Goal: Task Accomplishment & Management: Manage account settings

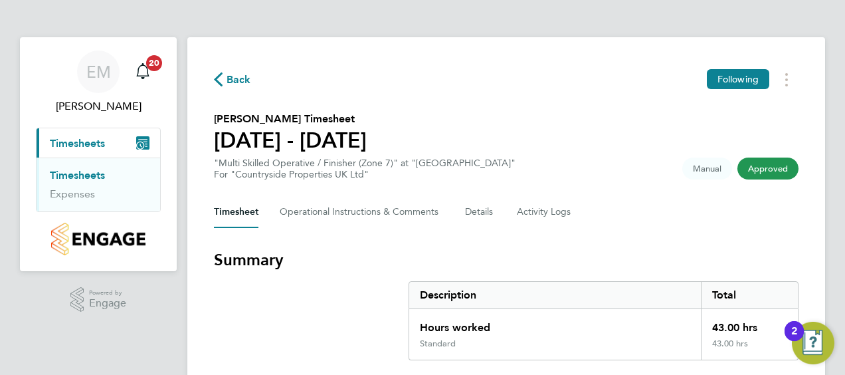
click at [233, 77] on span "Back" at bounding box center [239, 80] width 25 height 16
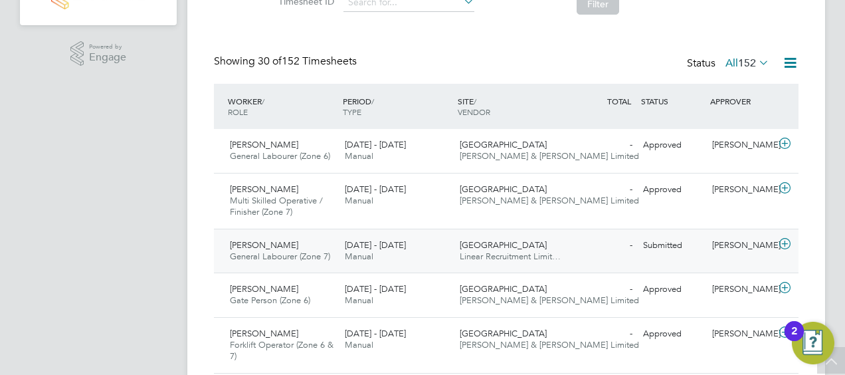
click at [790, 245] on icon at bounding box center [785, 244] width 17 height 11
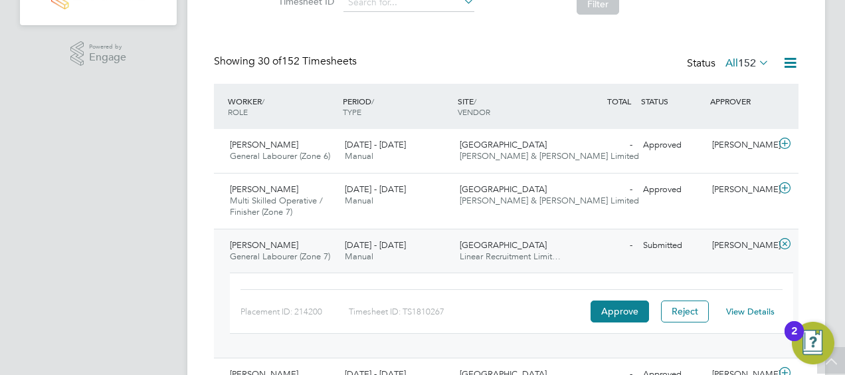
click at [745, 316] on div "View Details" at bounding box center [750, 311] width 65 height 21
click at [746, 310] on link "View Details" at bounding box center [750, 311] width 49 height 11
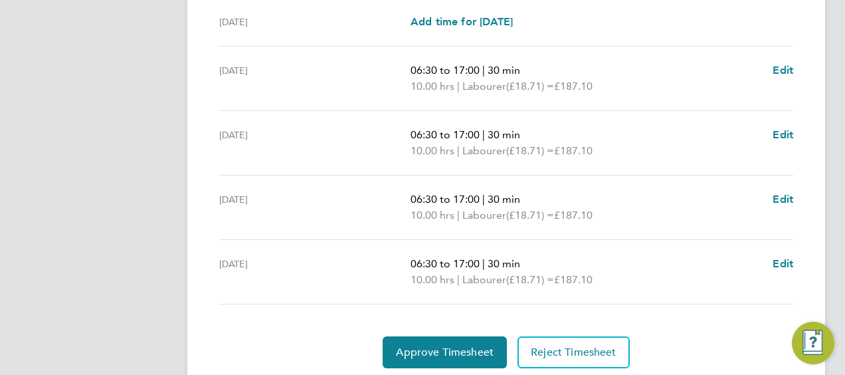
scroll to position [471, 0]
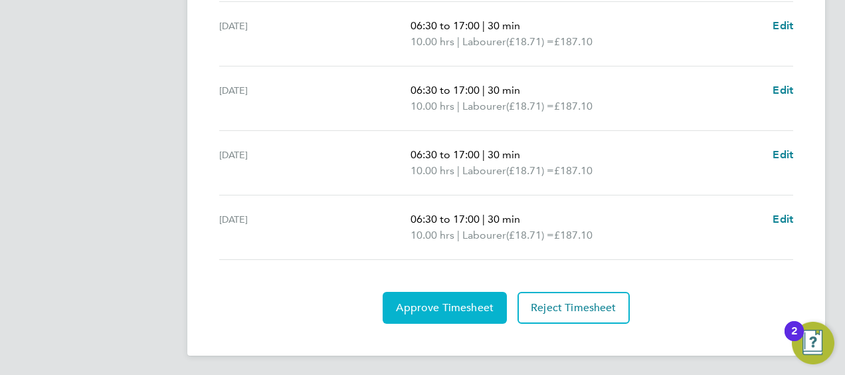
click at [459, 304] on span "Approve Timesheet" at bounding box center [445, 307] width 98 height 13
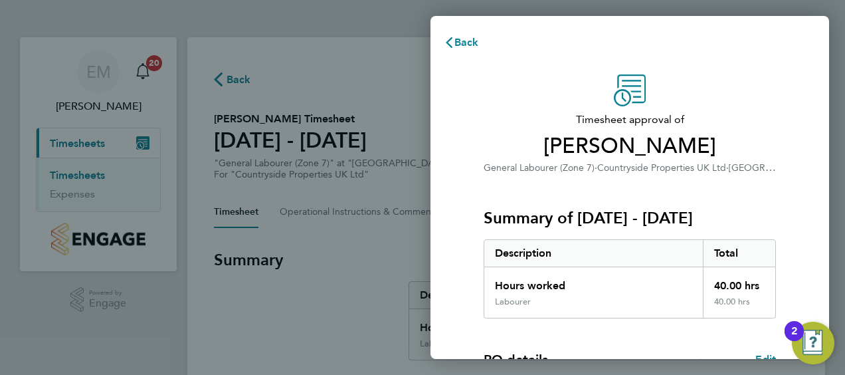
scroll to position [223, 0]
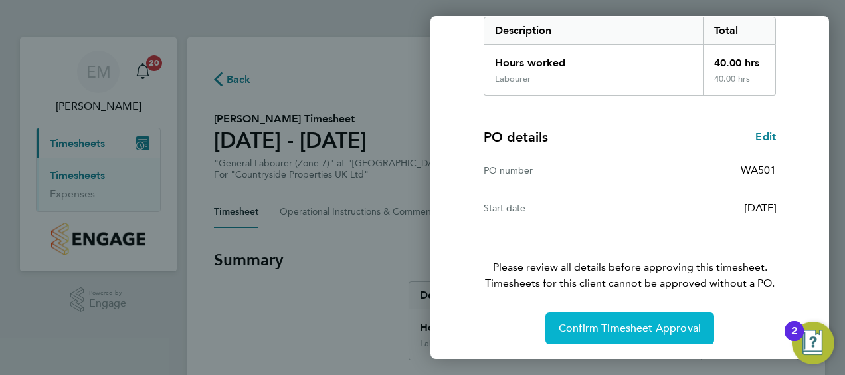
click at [658, 323] on span "Confirm Timesheet Approval" at bounding box center [630, 328] width 142 height 13
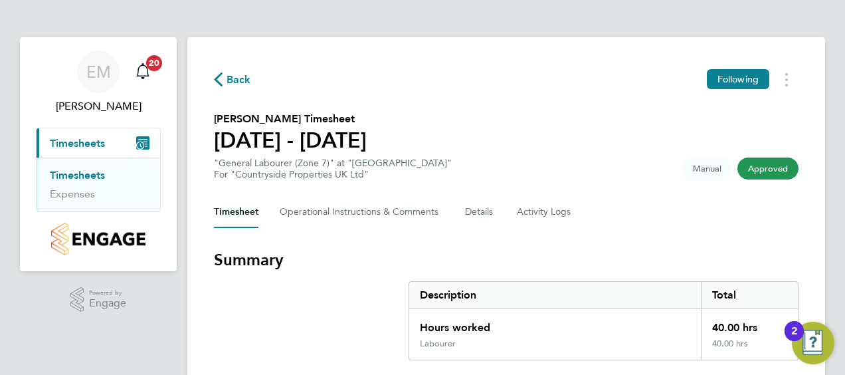
click at [222, 80] on icon "button" at bounding box center [218, 79] width 9 height 14
